Goal: Task Accomplishment & Management: Use online tool/utility

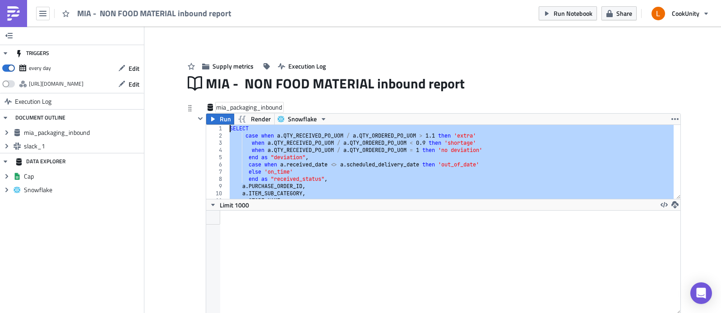
drag, startPoint x: 261, startPoint y: 194, endPoint x: 215, endPoint y: 111, distance: 94.9
click at [215, 111] on div "mia_packaging_inbound Run Render Snowflake END ASC 1 2 3 4 5 6 7 8 9 10 11 12 S…" at bounding box center [438, 221] width 486 height 237
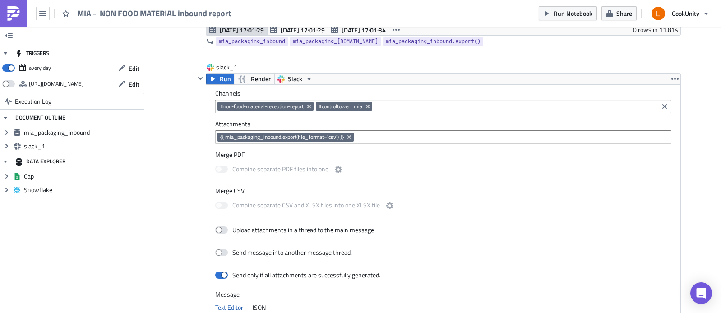
scroll to position [332, 0]
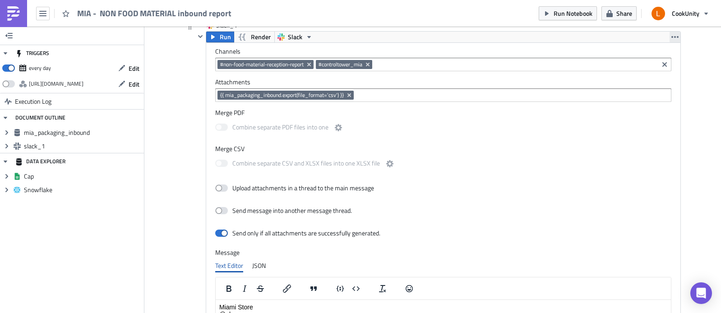
click at [671, 37] on icon "button" at bounding box center [674, 37] width 7 height 2
click at [623, 146] on label "Merge CSV" at bounding box center [443, 149] width 456 height 8
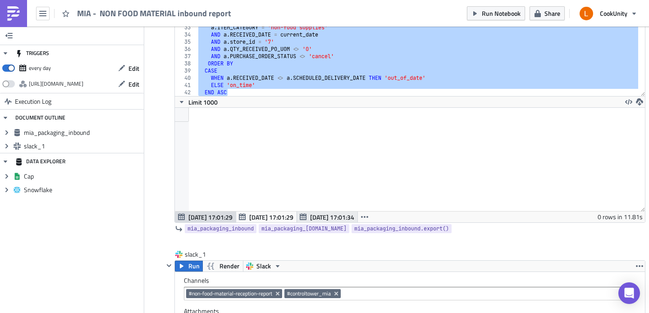
scroll to position [0, 0]
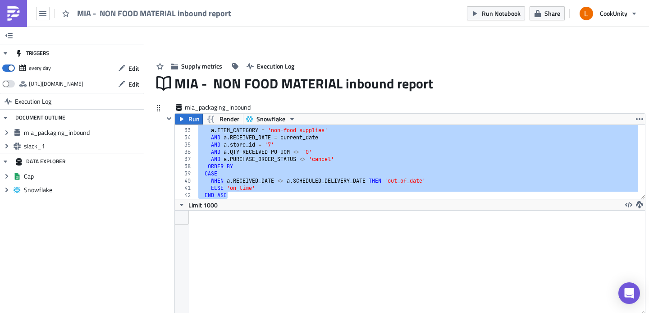
click at [249, 197] on div "WHERE a . ITEM_CATEGORY = 'non-food supplies' AND a . RECEIVED_DATE = current_d…" at bounding box center [418, 163] width 442 height 88
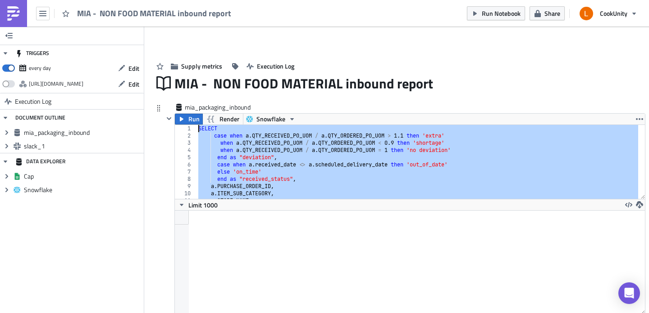
drag, startPoint x: 248, startPoint y: 197, endPoint x: 176, endPoint y: 112, distance: 111.4
click at [176, 112] on div "mia_packaging_inbound Run Render Snowflake END ASC 1 2 3 4 5 6 7 8 9 10 11 12 S…" at bounding box center [405, 221] width 482 height 237
paste textarea "ORDER BY received_status ASC, deviation ASC;"
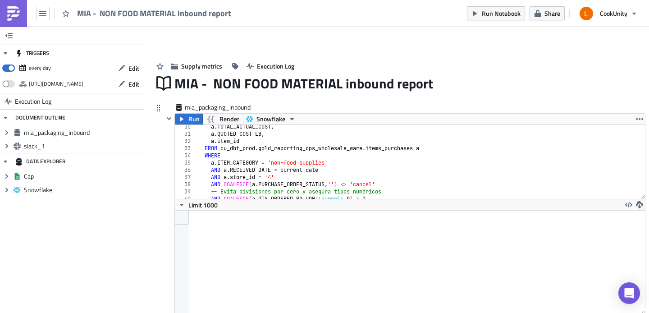
scroll to position [211, 0]
click at [273, 176] on div "a . TOTAL_ACTUAL_COST , a . QUOTED_COST_LB , a . item_id FROM cu_dbt_prod . gol…" at bounding box center [418, 167] width 442 height 88
click at [354, 170] on div "a . TOTAL_ACTUAL_COST , a . QUOTED_COST_LB , a . item_id FROM cu_dbt_prod . gol…" at bounding box center [418, 167] width 442 height 88
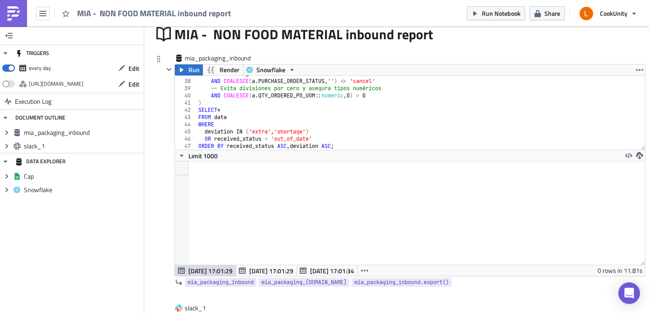
scroll to position [100, 0]
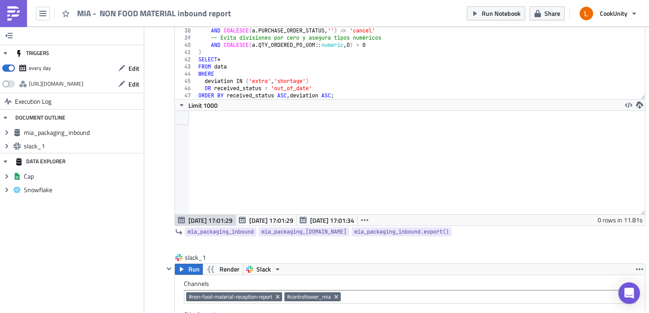
type textarea "AND a.RECEIVED_DATE = current_date"
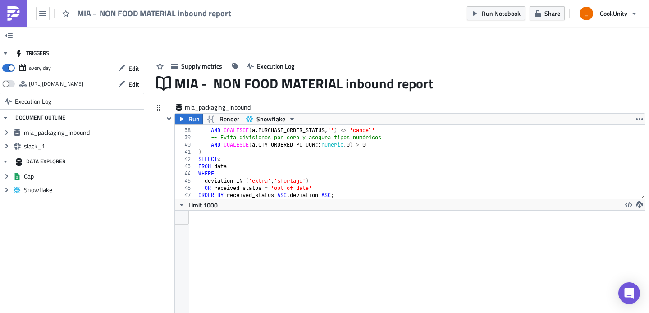
scroll to position [211, 0]
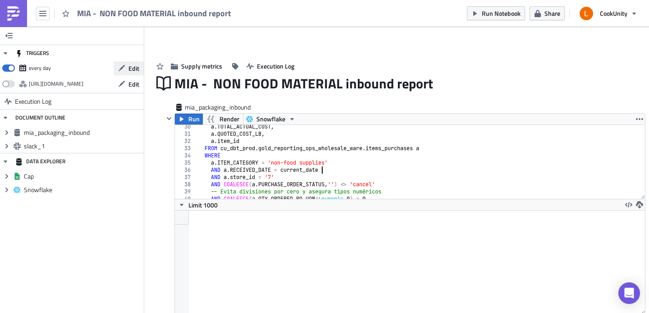
click at [132, 68] on span "Edit" at bounding box center [134, 68] width 11 height 9
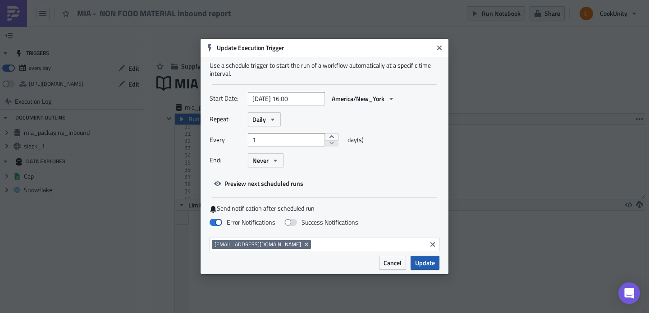
click at [430, 263] on span "Update" at bounding box center [425, 262] width 20 height 9
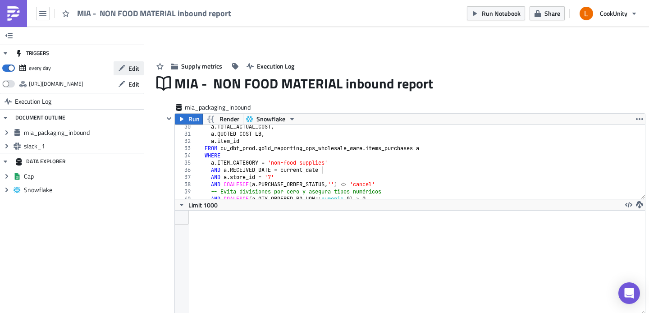
click at [124, 69] on icon "button" at bounding box center [121, 67] width 7 height 7
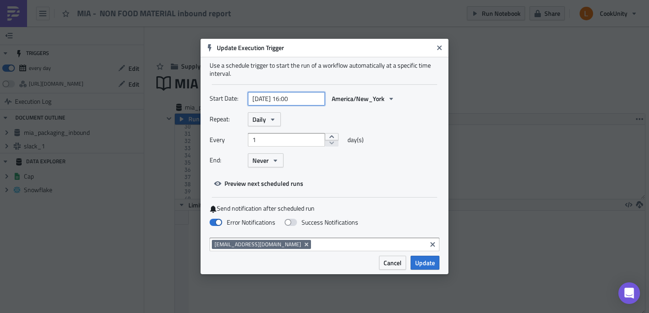
select select "4"
select select "2025"
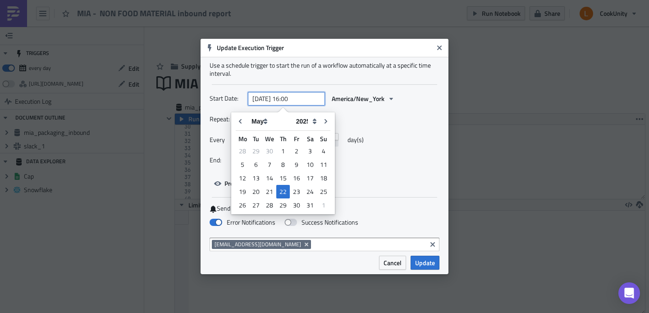
click at [295, 98] on input "[DATE] 16:00" at bounding box center [286, 99] width 77 height 14
type input "[DATE] 17:00"
click at [409, 149] on div "Every 1 day(s)" at bounding box center [325, 143] width 230 height 20
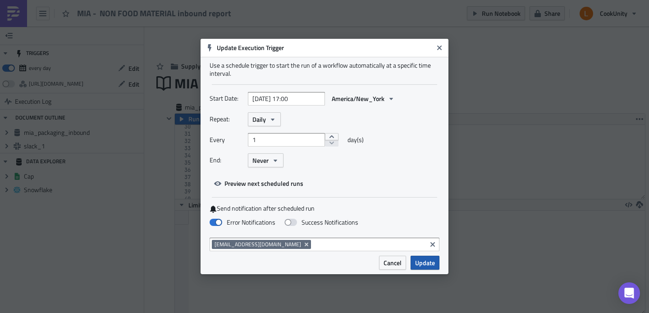
click at [429, 266] on span "Update" at bounding box center [425, 262] width 20 height 9
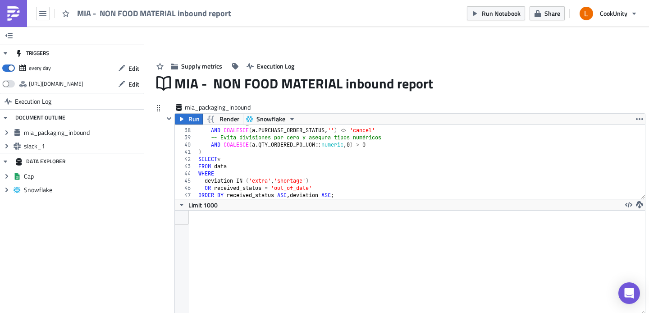
scroll to position [265, 0]
type textarea "-- Evita divisiones por cero y asegura tipos numéricos"
drag, startPoint x: 396, startPoint y: 136, endPoint x: 196, endPoint y: 134, distance: 199.7
click at [196, 134] on div "-- Evita divisiones por cero y asegura tipos numéricos 37 38 39 40 41 42 43 44 …" at bounding box center [410, 162] width 470 height 74
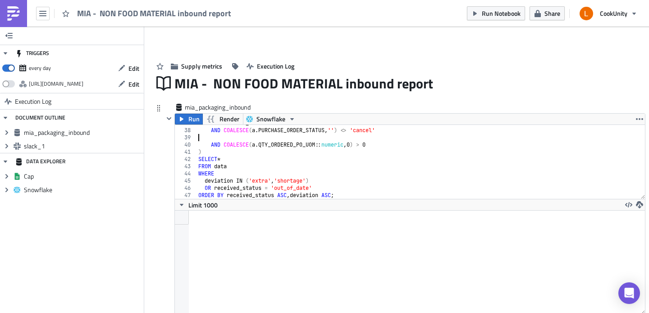
type textarea "AND COALESCE(a.PURCHASE_ORDER_STATUS, '') <> 'cancel'"
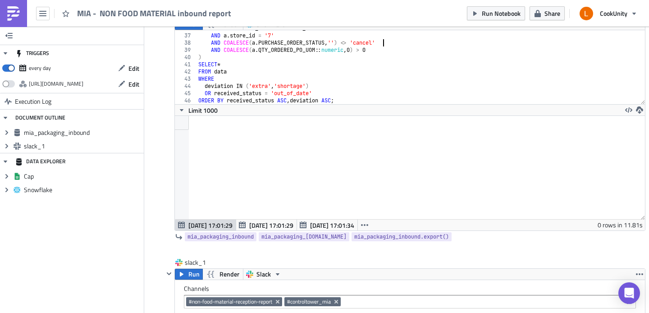
scroll to position [102, 0]
